Goal: Task Accomplishment & Management: Manage account settings

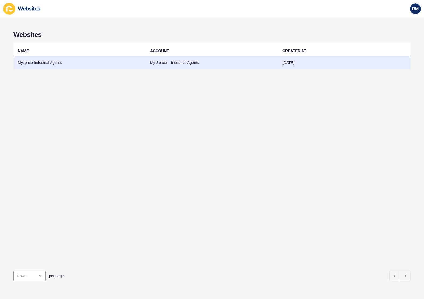
click at [44, 63] on td "Myspace Industrial Agents" at bounding box center [79, 62] width 132 height 13
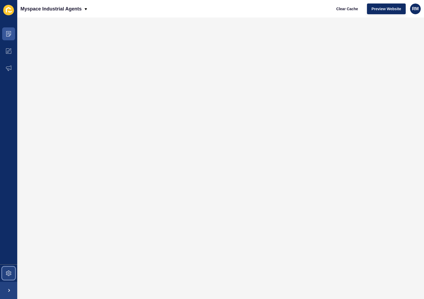
click at [4, 271] on span at bounding box center [8, 273] width 17 height 17
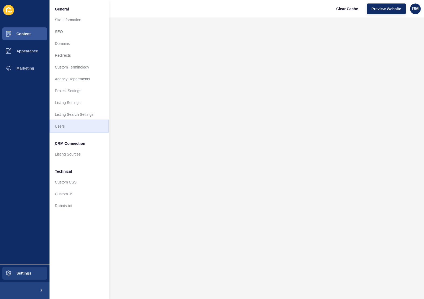
click at [66, 127] on link "Users" at bounding box center [78, 126] width 59 height 12
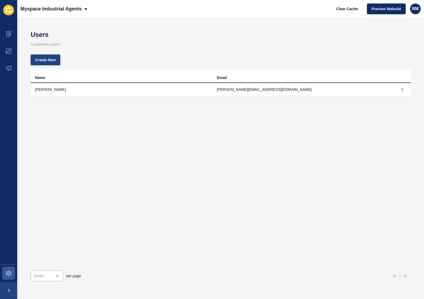
click at [46, 60] on span "Create New" at bounding box center [45, 59] width 20 height 5
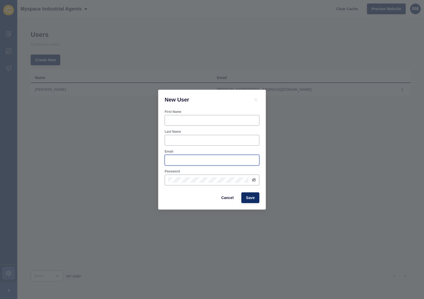
type input "[PERSON_NAME][EMAIL_ADDRESS]"
click at [171, 118] on input "First Name" at bounding box center [212, 120] width 88 height 5
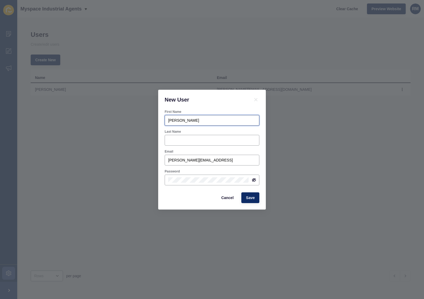
type input "[PERSON_NAME]"
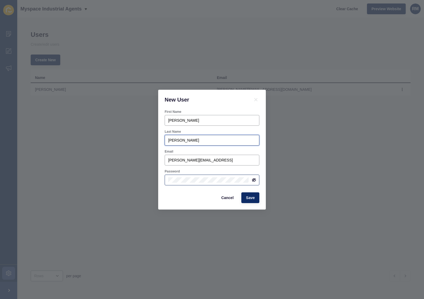
type input "[PERSON_NAME]"
click at [252, 201] on button "Save" at bounding box center [250, 197] width 18 height 11
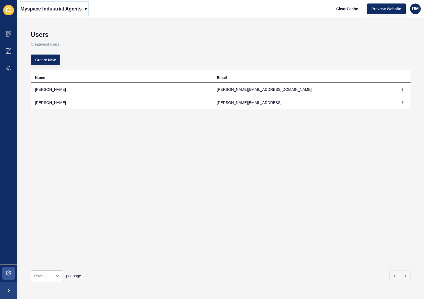
click at [71, 10] on p "Myspace Industrial Agents" at bounding box center [50, 8] width 61 height 13
click at [61, 23] on div "Back to website list" at bounding box center [44, 25] width 38 height 10
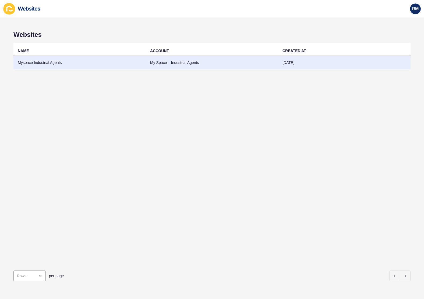
click at [37, 66] on td "Myspace Industrial Agents" at bounding box center [79, 62] width 132 height 13
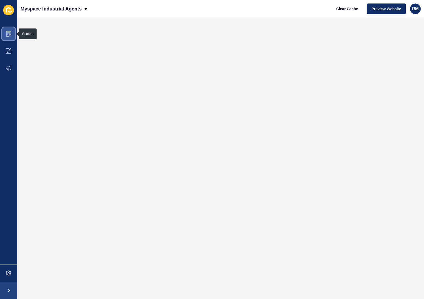
click at [11, 32] on icon at bounding box center [8, 33] width 5 height 5
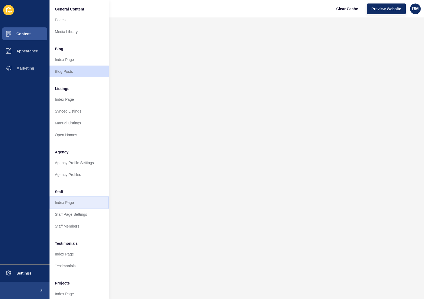
click at [70, 202] on link "Index Page" at bounding box center [78, 203] width 59 height 12
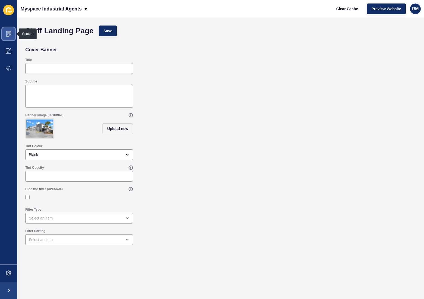
click at [10, 34] on icon at bounding box center [8, 33] width 5 height 5
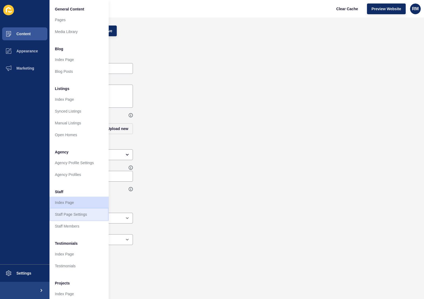
click at [77, 214] on link "Staff Page Settings" at bounding box center [78, 215] width 59 height 12
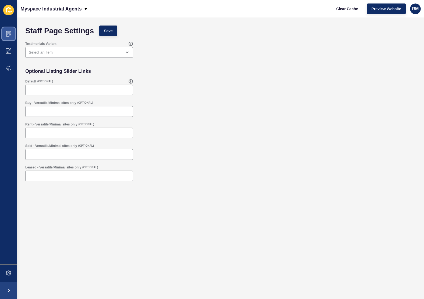
click at [10, 29] on span at bounding box center [8, 33] width 17 height 17
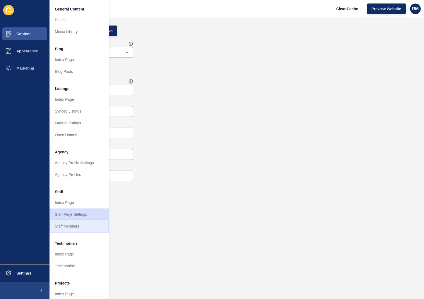
click at [84, 227] on link "Staff Members" at bounding box center [78, 226] width 59 height 12
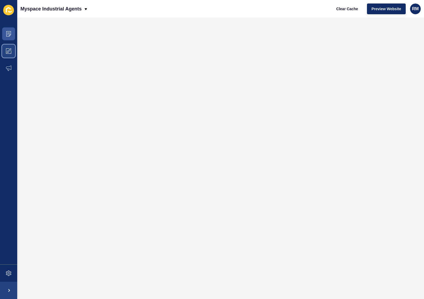
click at [12, 48] on span at bounding box center [8, 50] width 17 height 17
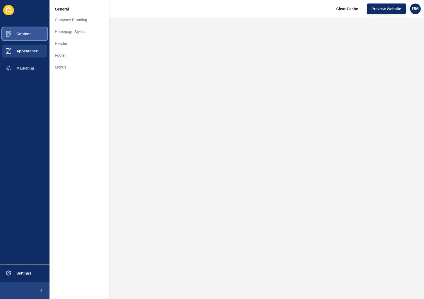
click at [32, 37] on button "Content" at bounding box center [24, 33] width 49 height 17
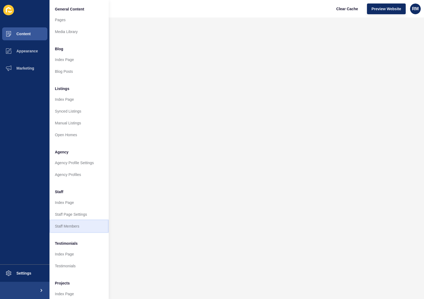
click at [63, 226] on link "Staff Members" at bounding box center [78, 226] width 59 height 12
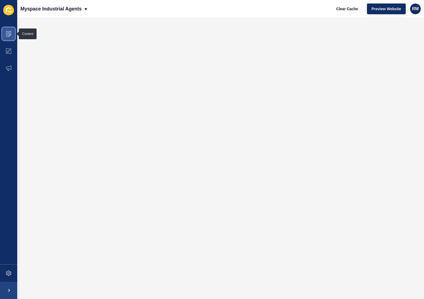
click at [12, 32] on span at bounding box center [8, 33] width 17 height 17
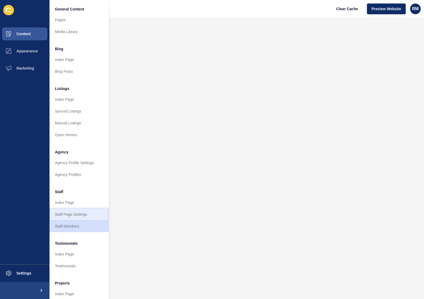
click at [74, 219] on link "Staff Page Settings" at bounding box center [78, 215] width 59 height 12
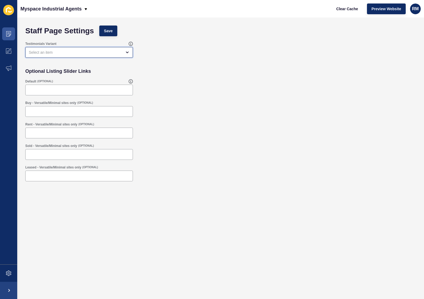
click at [90, 52] on div "open menu" at bounding box center [75, 52] width 93 height 5
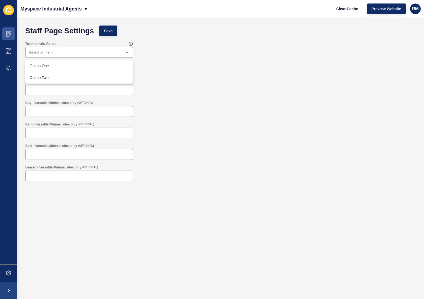
click at [192, 64] on form "Staff Page Settings Save Testimonials Variant Optional Listing Slider Links Def…" at bounding box center [221, 147] width 396 height 249
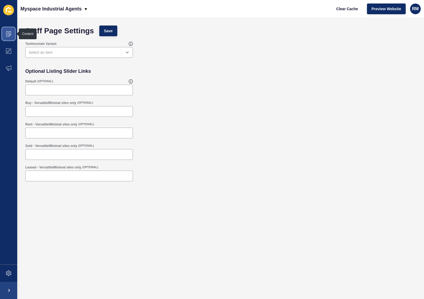
click at [9, 30] on span at bounding box center [8, 33] width 17 height 17
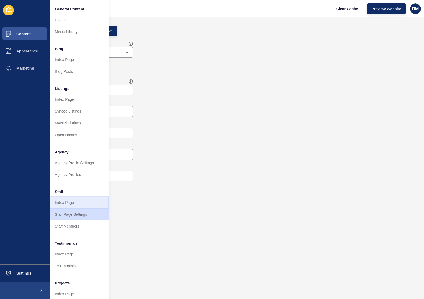
click at [72, 202] on link "Index Page" at bounding box center [78, 203] width 59 height 12
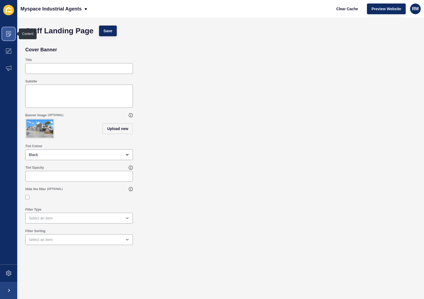
click at [14, 34] on span at bounding box center [8, 33] width 17 height 17
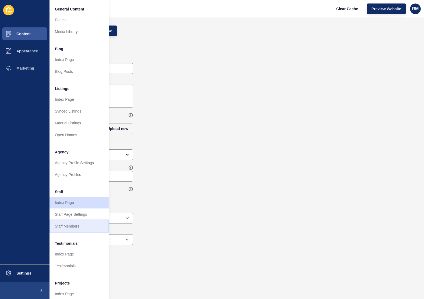
click at [73, 229] on link "Staff Members" at bounding box center [78, 226] width 59 height 12
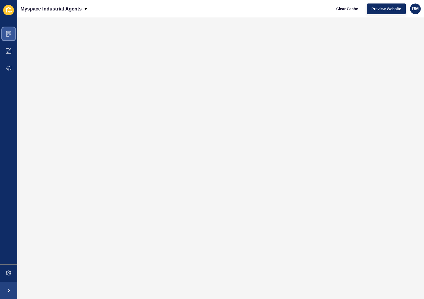
click at [7, 36] on icon at bounding box center [8, 33] width 5 height 5
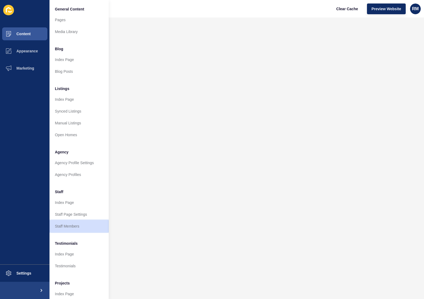
click at [67, 227] on link "Staff Members" at bounding box center [78, 226] width 59 height 12
